Goal: Transaction & Acquisition: Obtain resource

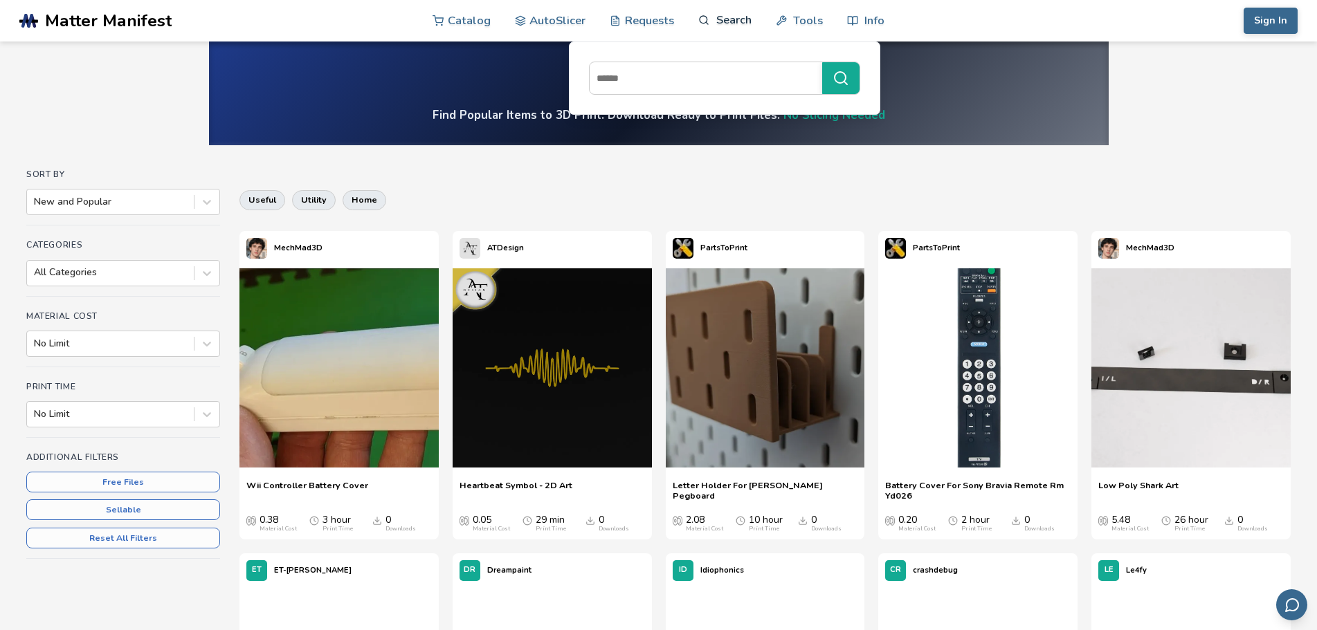
click at [720, 17] on link "Search" at bounding box center [724, 20] width 53 height 42
click at [655, 82] on input at bounding box center [703, 78] width 226 height 25
type input "****"
click at [822, 62] on button "****" at bounding box center [840, 78] width 37 height 32
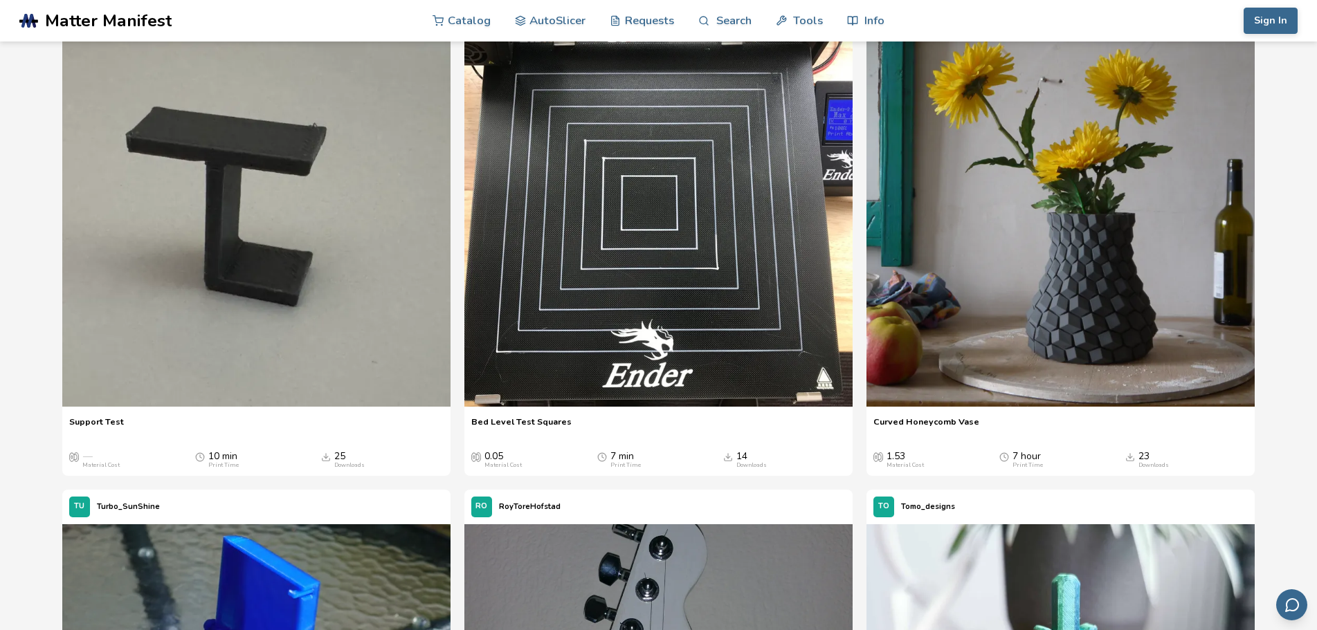
scroll to position [138, 0]
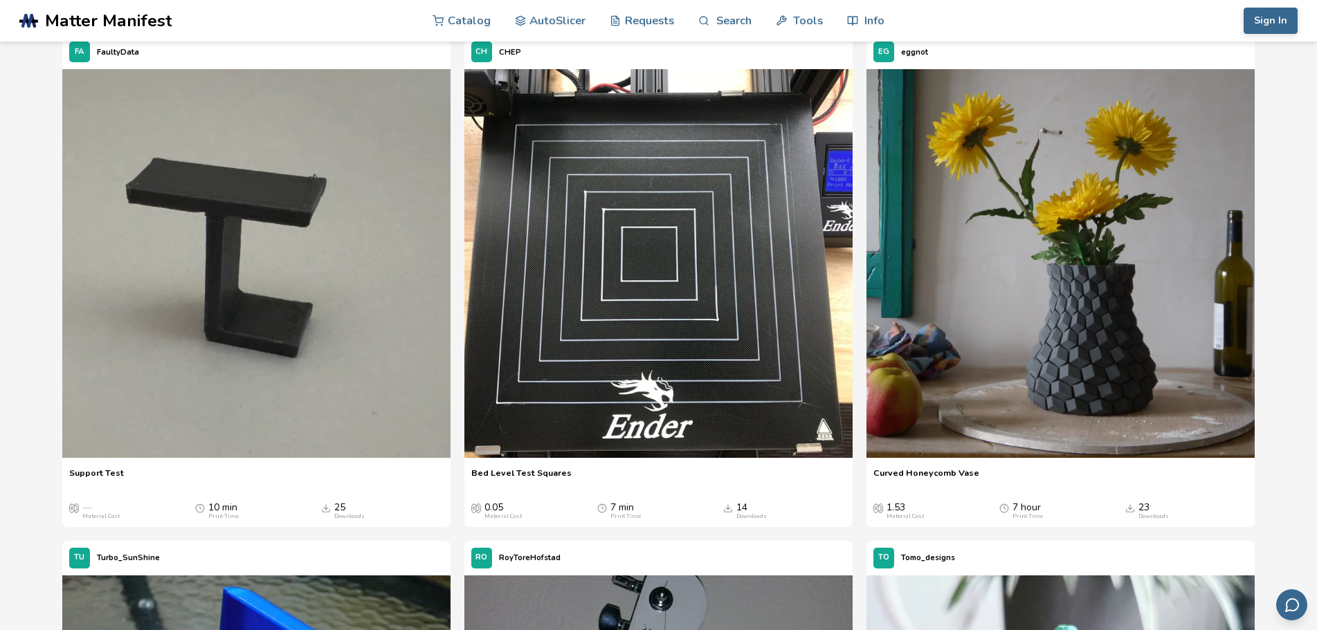
click at [730, 509] on icon "Downloads" at bounding box center [728, 509] width 10 height 10
click at [716, 358] on img at bounding box center [658, 263] width 388 height 388
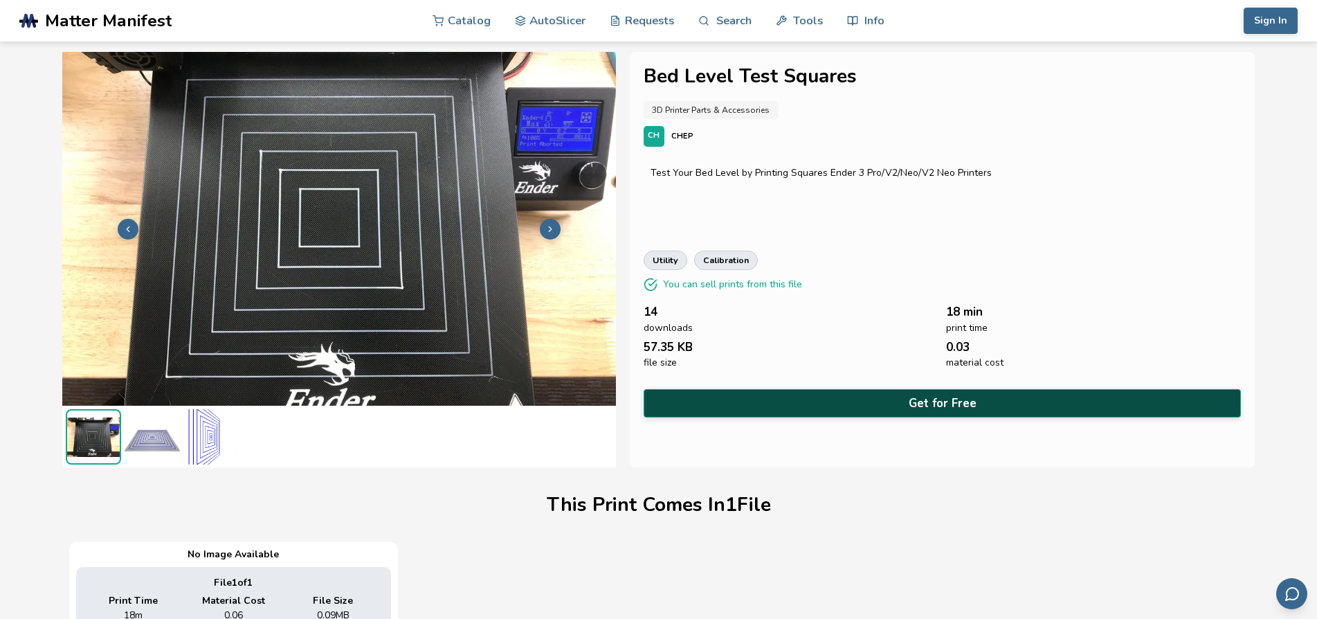
click at [739, 396] on button "Get for Free" at bounding box center [943, 403] width 598 height 28
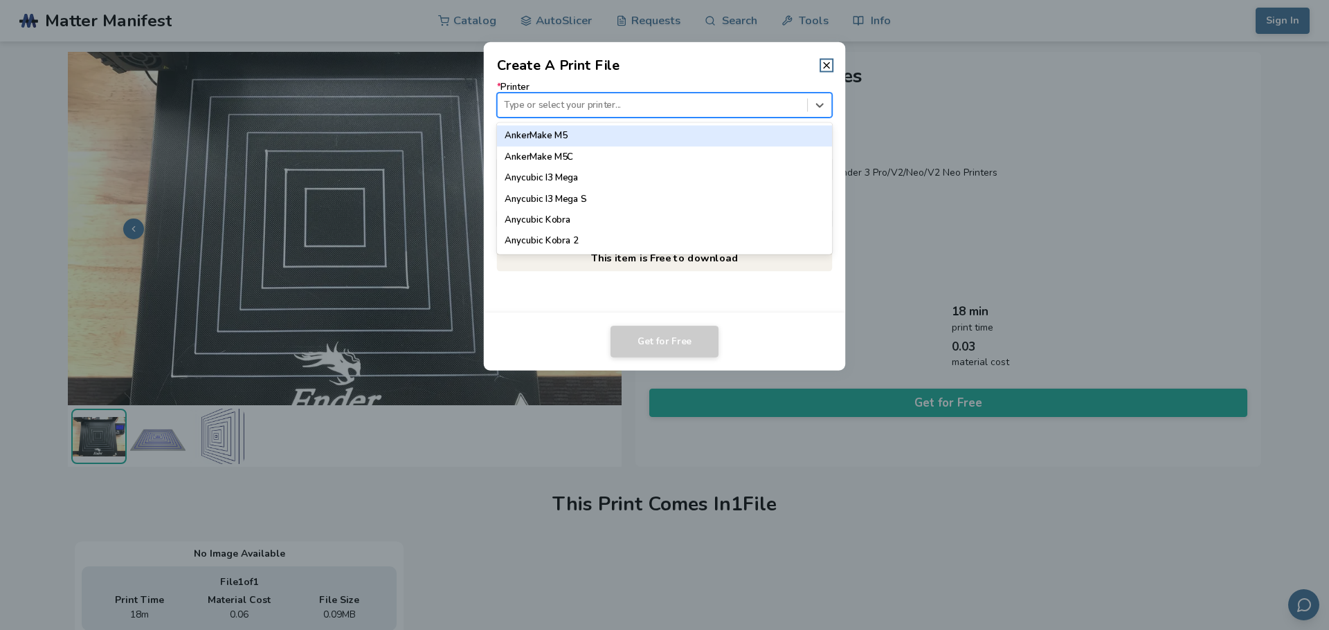
click at [628, 109] on div at bounding box center [652, 104] width 296 height 13
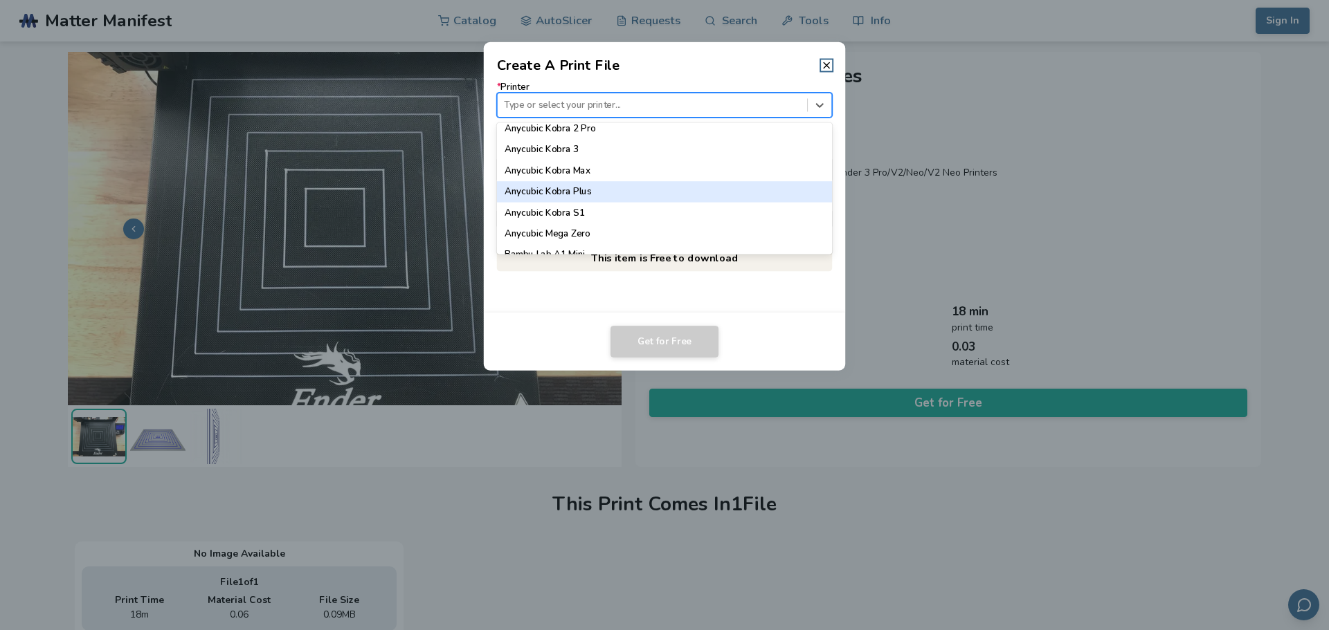
scroll to position [277, 0]
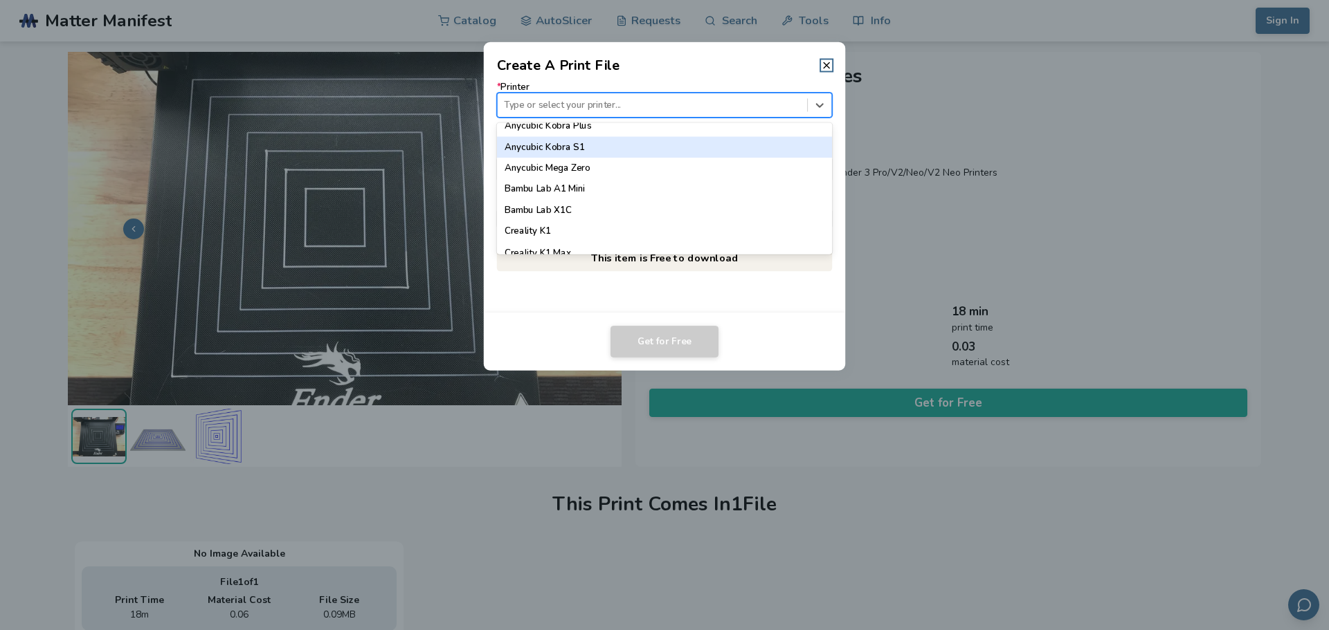
click at [575, 151] on div "Anycubic Kobra S1" at bounding box center [665, 147] width 336 height 21
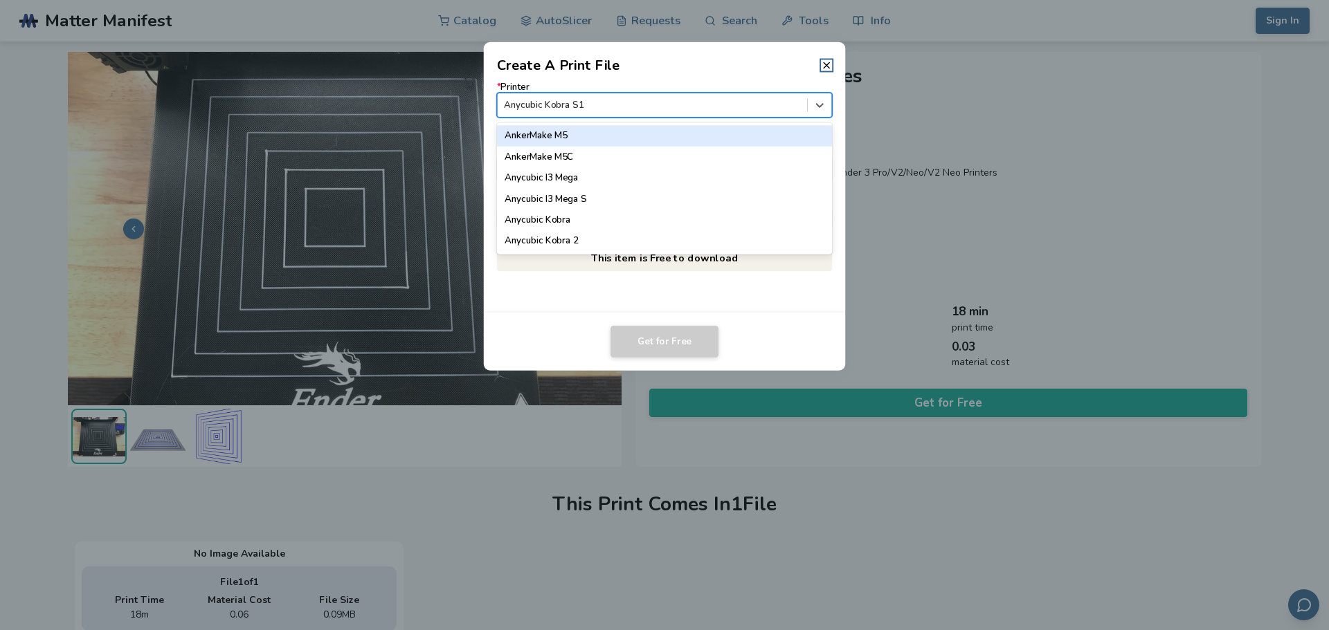
click at [592, 111] on div at bounding box center [652, 104] width 296 height 13
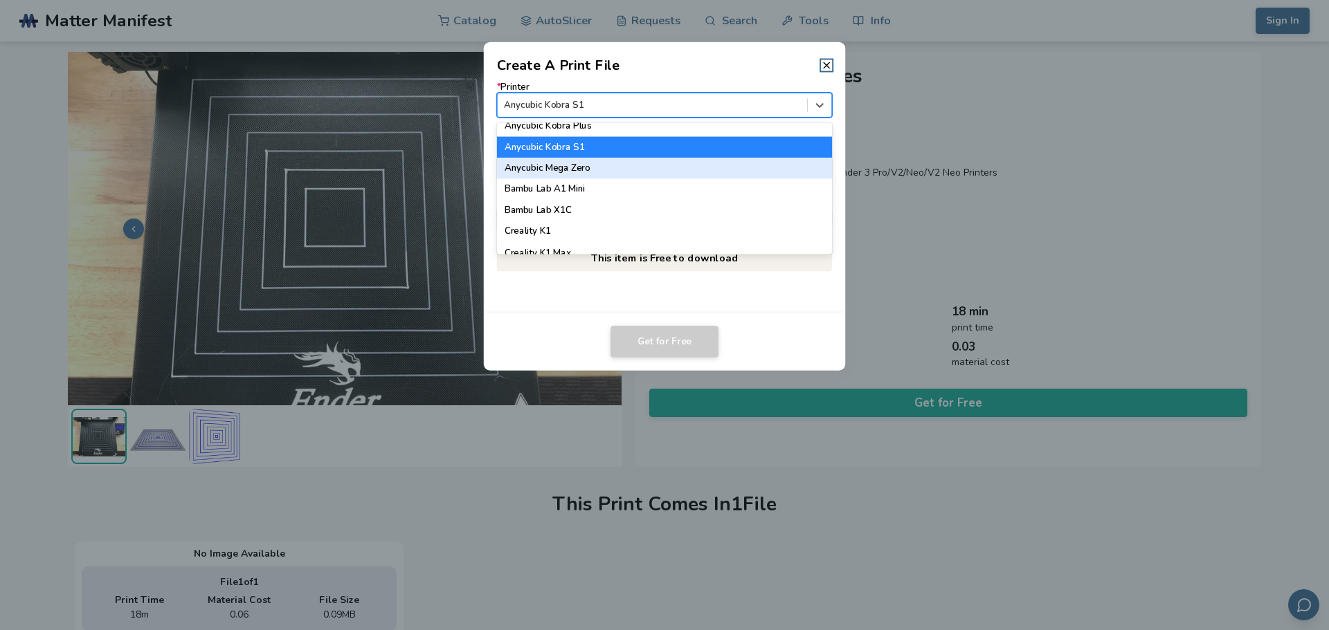
click at [578, 167] on div "Anycubic Mega Zero" at bounding box center [665, 168] width 336 height 21
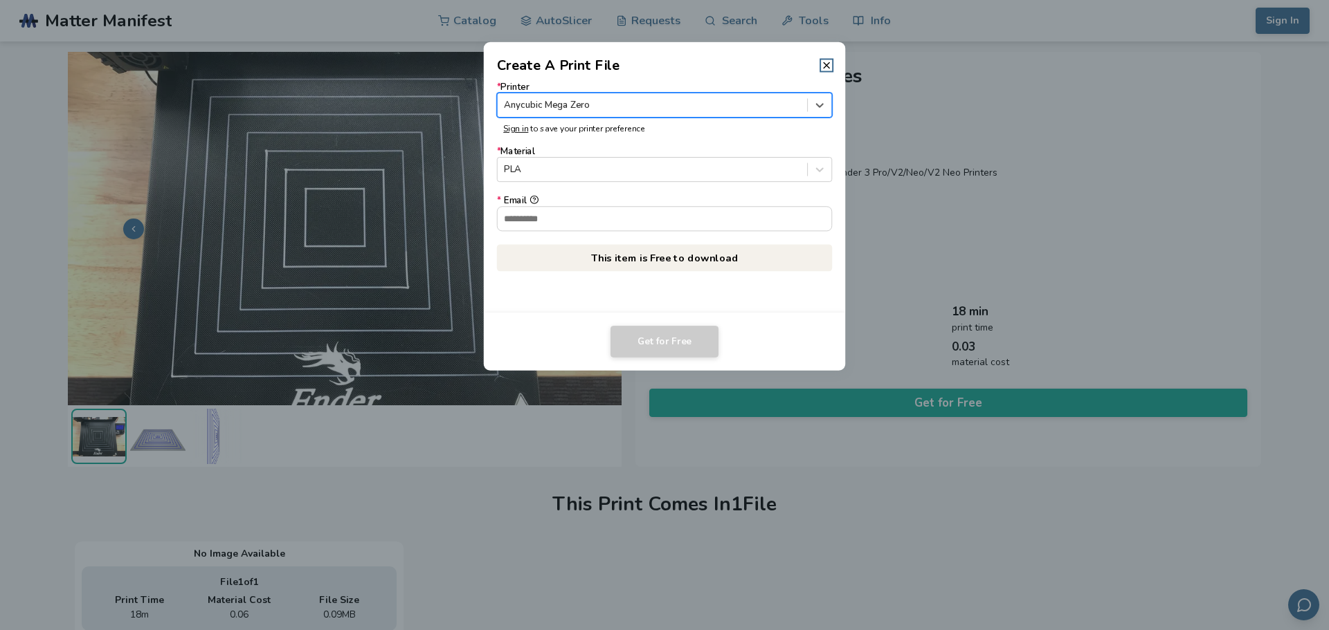
click at [601, 122] on form "* Printer option Anycubic Mega Zero, selected. Select is focused ,type to refin…" at bounding box center [665, 156] width 336 height 149
click at [602, 110] on div at bounding box center [652, 104] width 296 height 13
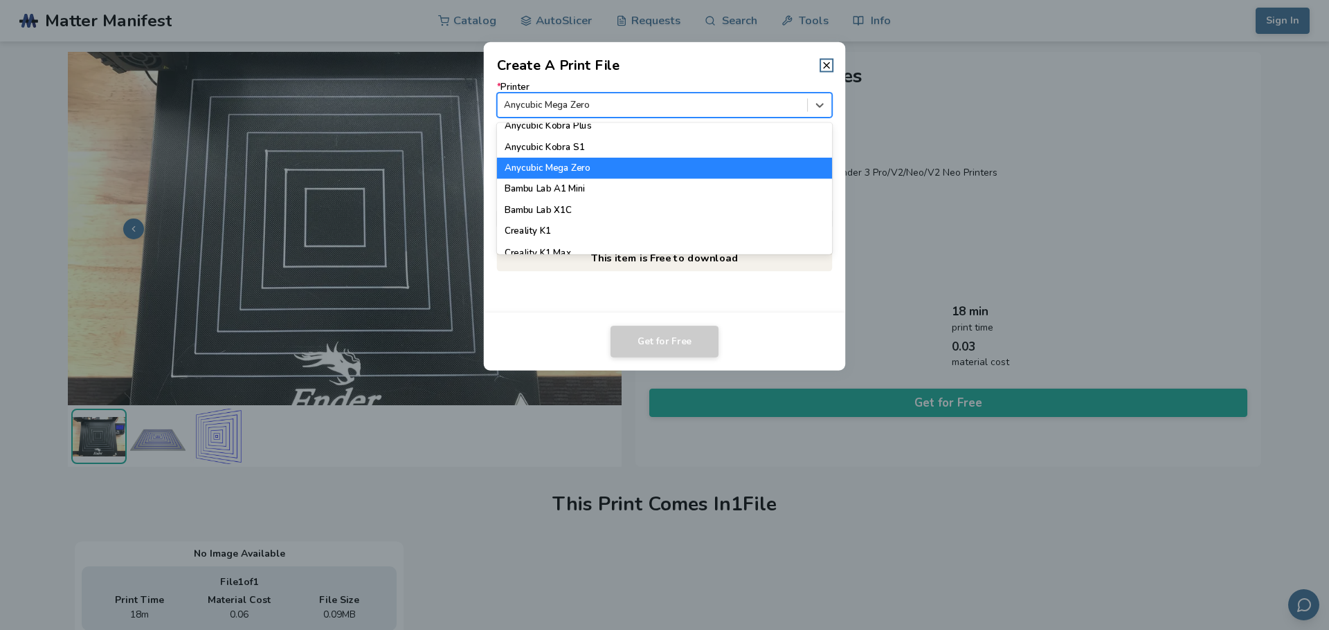
click at [592, 172] on div "Anycubic Mega Zero" at bounding box center [665, 168] width 336 height 21
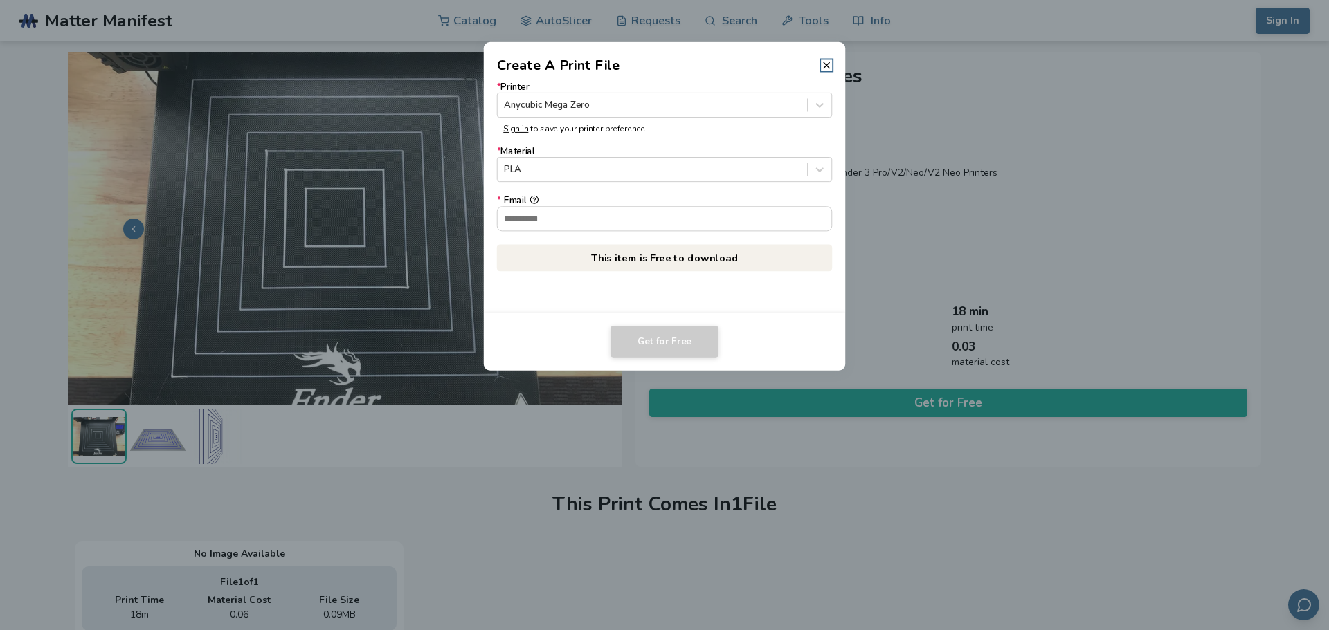
click at [638, 256] on p "This item is Free to download" at bounding box center [665, 257] width 336 height 27
click at [612, 227] on input "* Email" at bounding box center [665, 219] width 334 height 24
type input "**********"
click at [655, 251] on p "This item is Free to download" at bounding box center [665, 257] width 336 height 27
click at [689, 340] on button "Get for Free" at bounding box center [664, 342] width 108 height 32
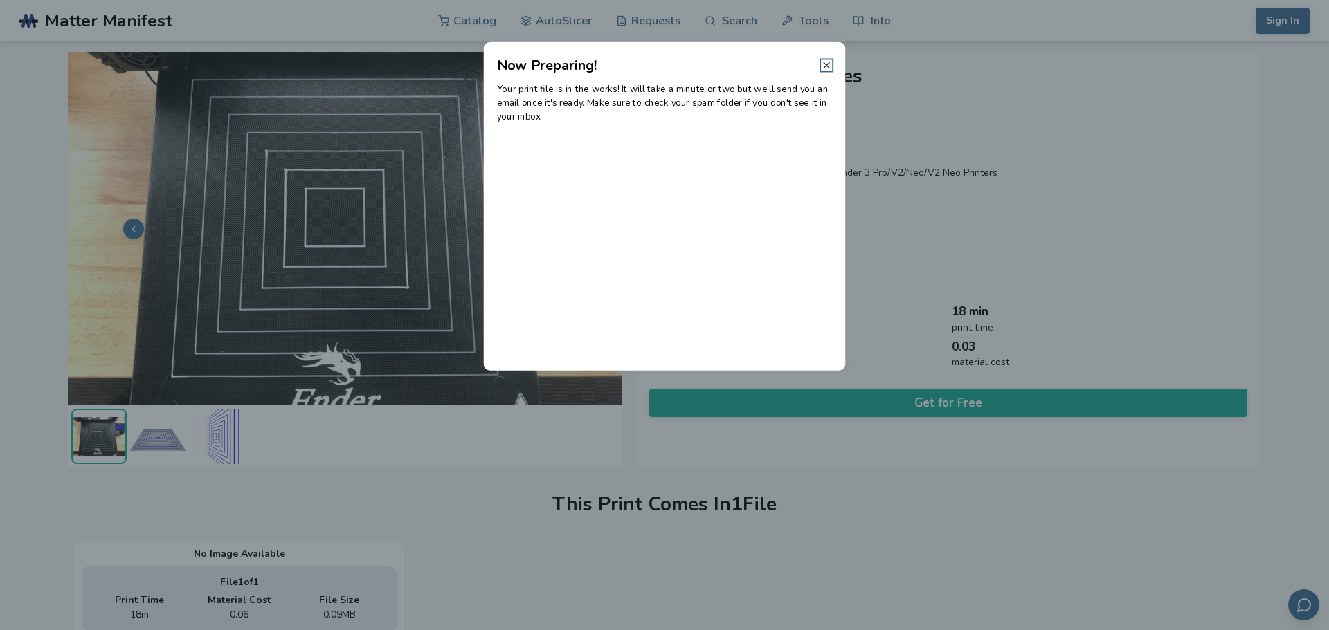
click at [823, 62] on line at bounding box center [826, 65] width 6 height 6
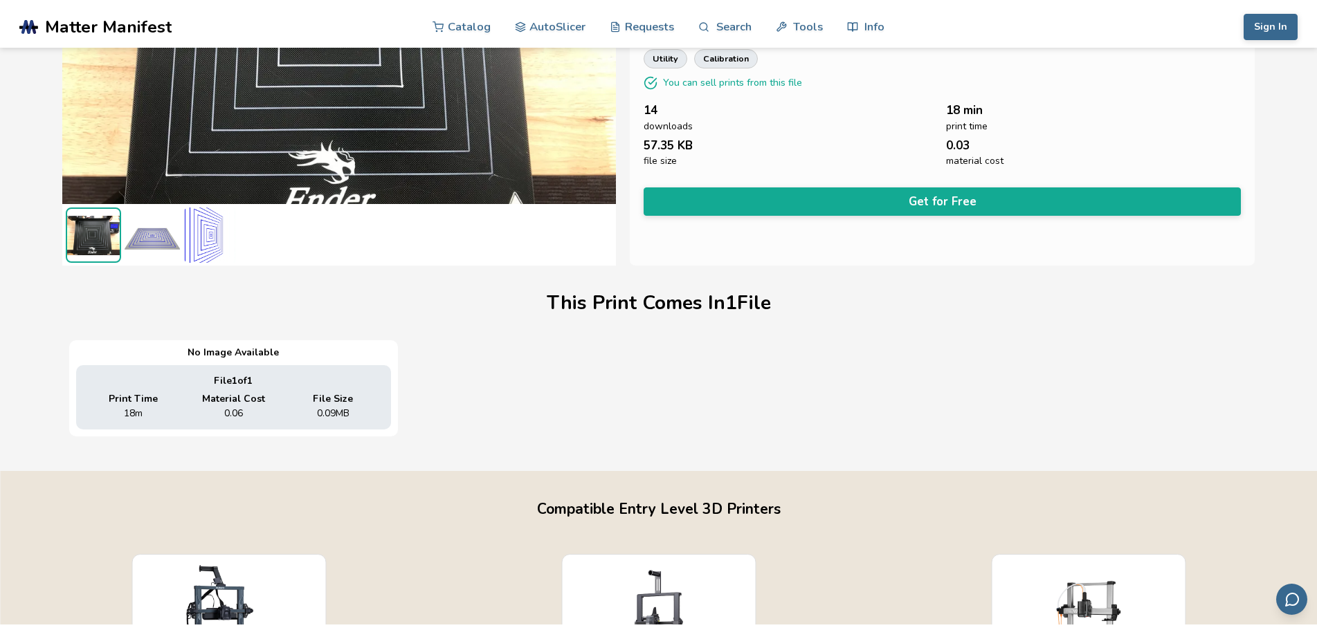
scroll to position [0, 0]
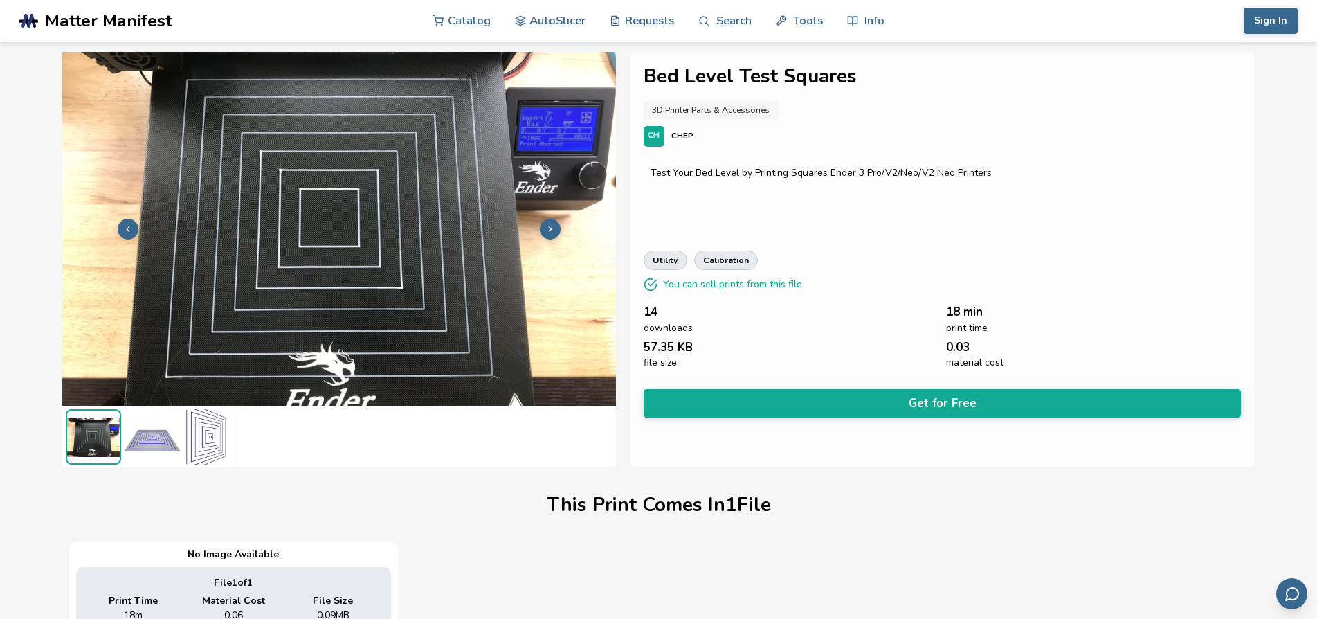
click at [680, 133] on p "CHEP" at bounding box center [682, 136] width 22 height 15
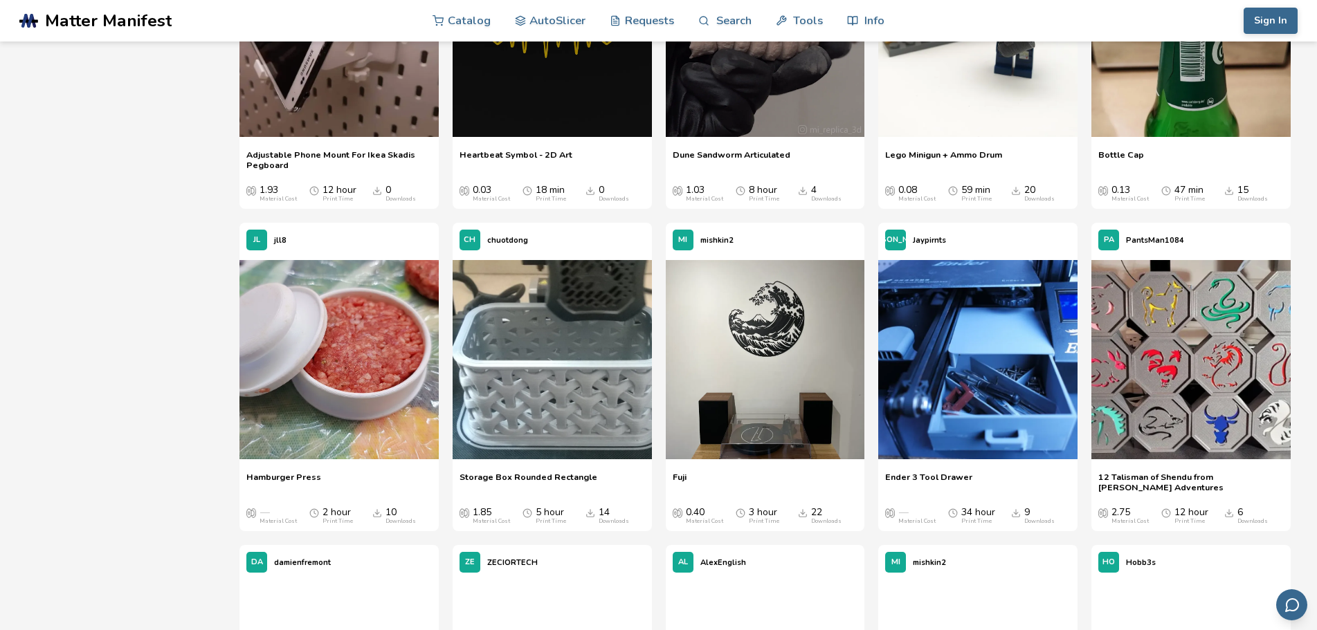
scroll to position [10657, 0]
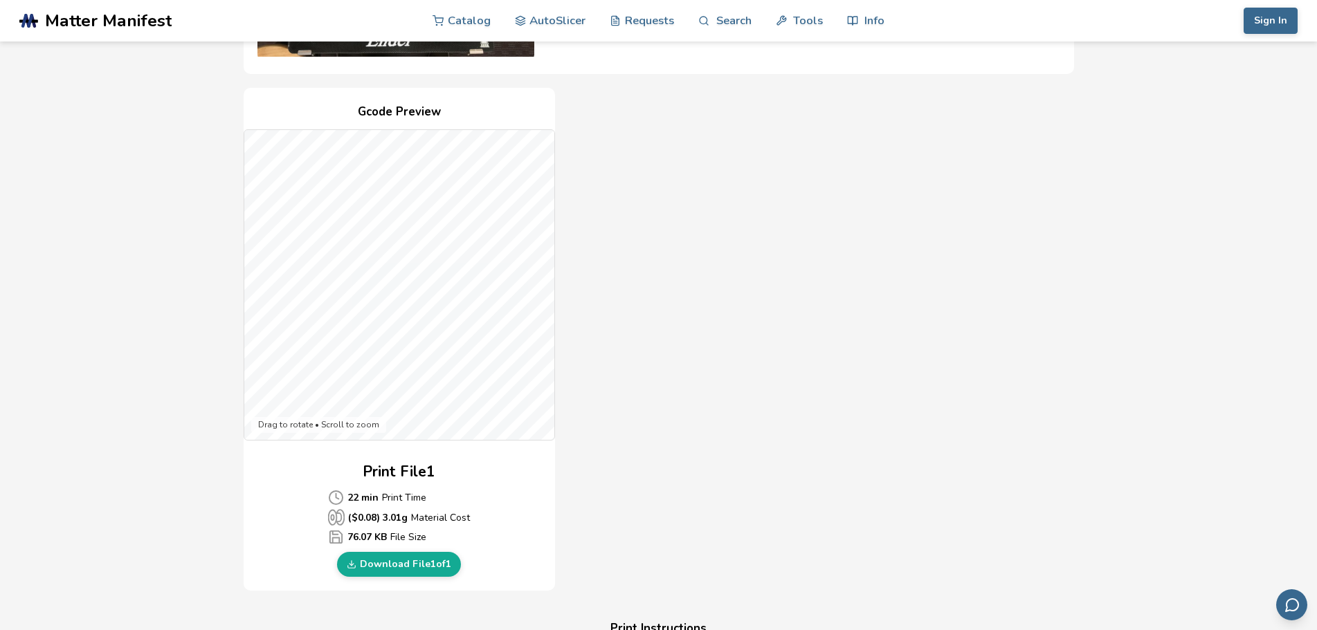
scroll to position [277, 0]
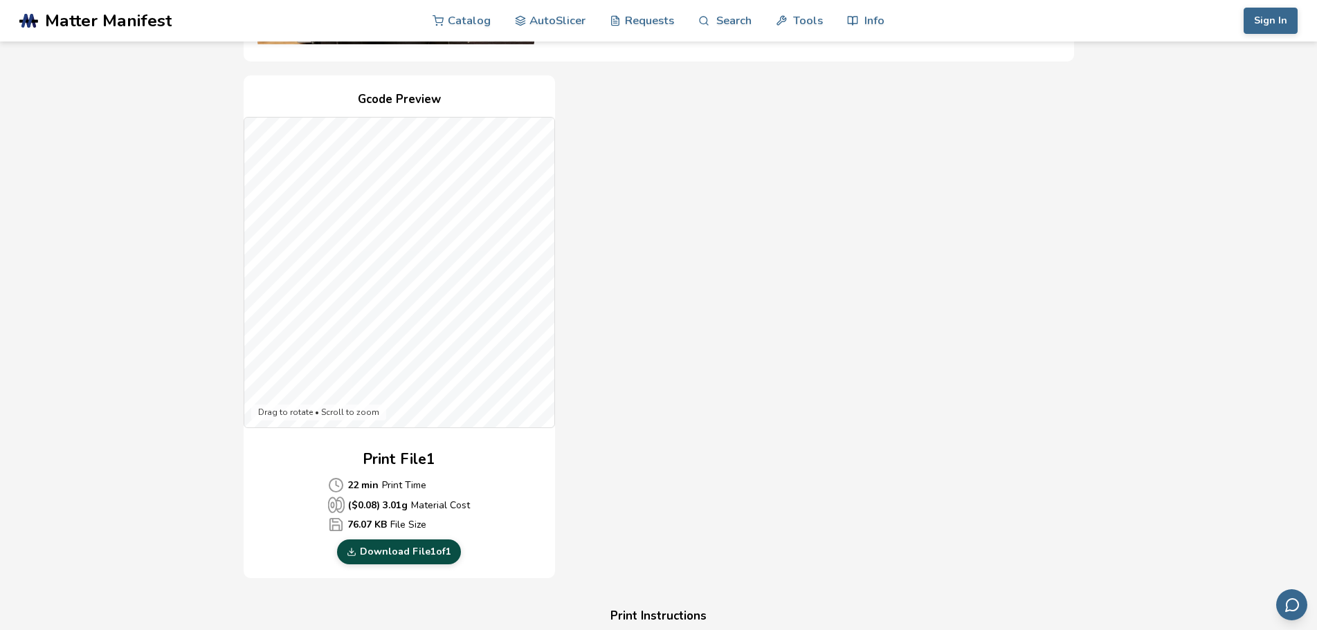
click at [408, 551] on link "Download File 1 of 1" at bounding box center [399, 552] width 124 height 25
click at [1031, 358] on div "Gcode Preview Drag to rotate • Scroll to zoom Print File 1 22 min Print Time ($…" at bounding box center [659, 327] width 830 height 504
